Goal: Information Seeking & Learning: Learn about a topic

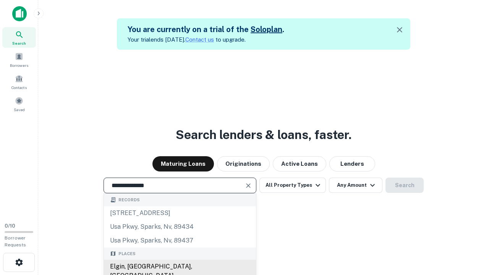
click at [180, 267] on div "Elgin, [GEOGRAPHIC_DATA], [GEOGRAPHIC_DATA]" at bounding box center [180, 271] width 152 height 23
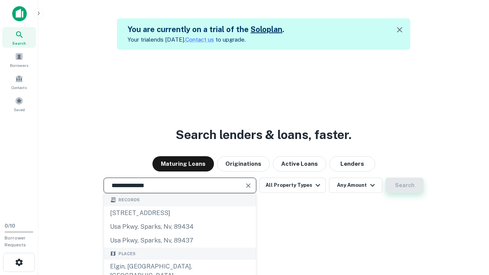
type input "**********"
click at [405, 185] on button "Search" at bounding box center [405, 185] width 38 height 15
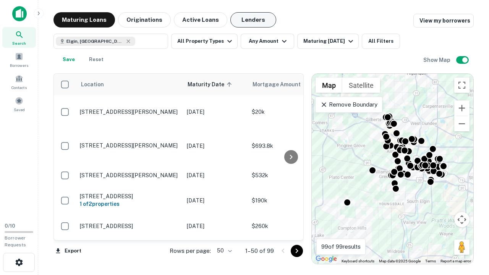
click at [253, 20] on button "Lenders" at bounding box center [253, 19] width 46 height 15
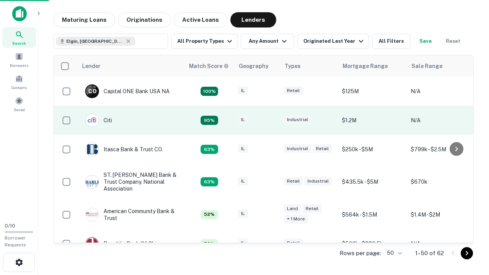
click at [271, 120] on div "IL" at bounding box center [257, 120] width 38 height 10
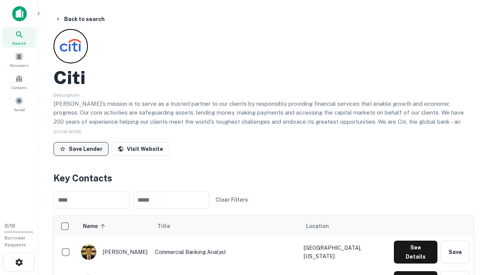
click at [81, 149] on button "Save Lender" at bounding box center [80, 149] width 55 height 14
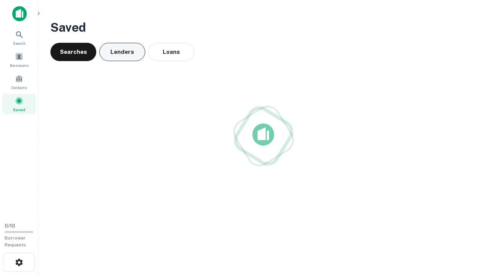
click at [122, 52] on button "Lenders" at bounding box center [122, 52] width 46 height 18
